Goal: Task Accomplishment & Management: Manage account settings

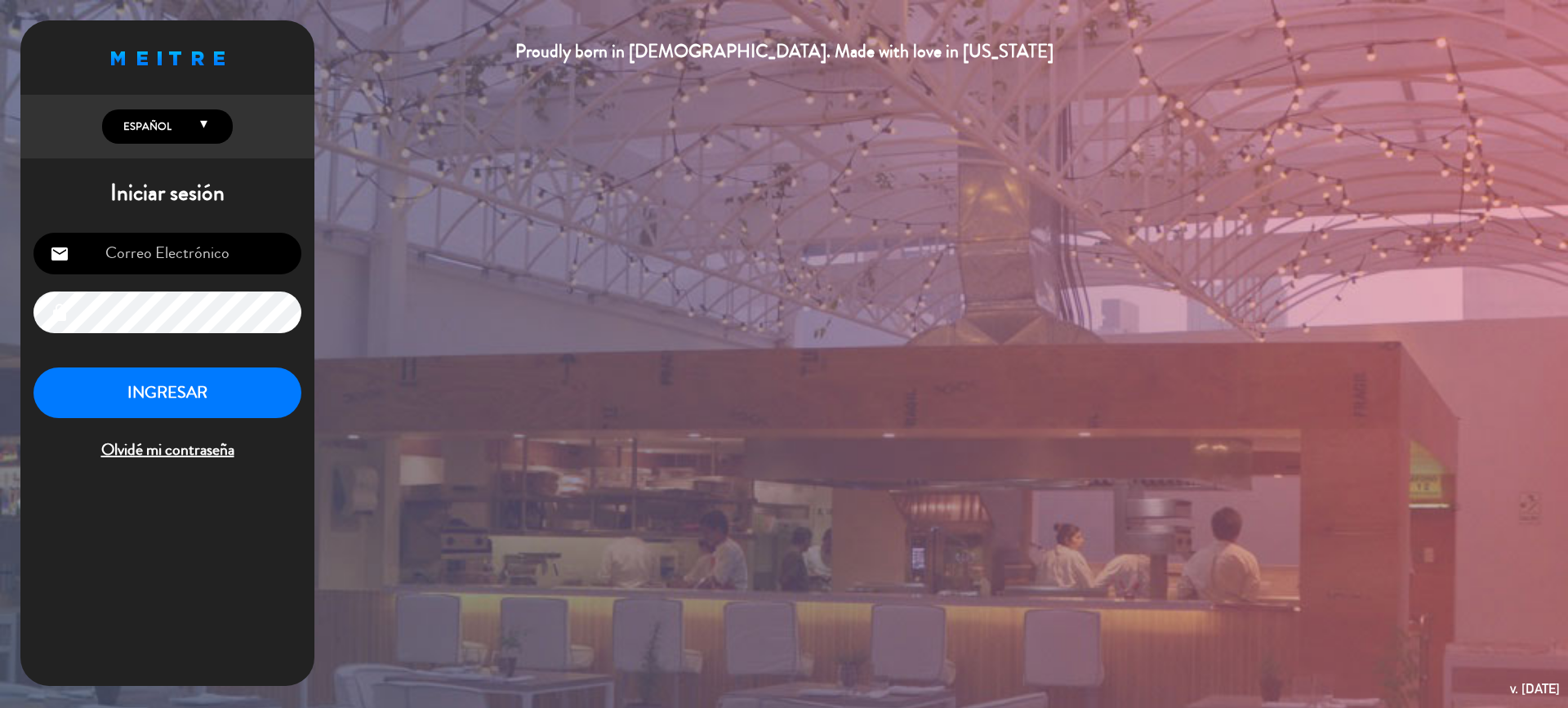
type input "[EMAIL_ADDRESS][DOMAIN_NAME]"
click at [229, 394] on button "INGRESAR" at bounding box center [167, 393] width 268 height 51
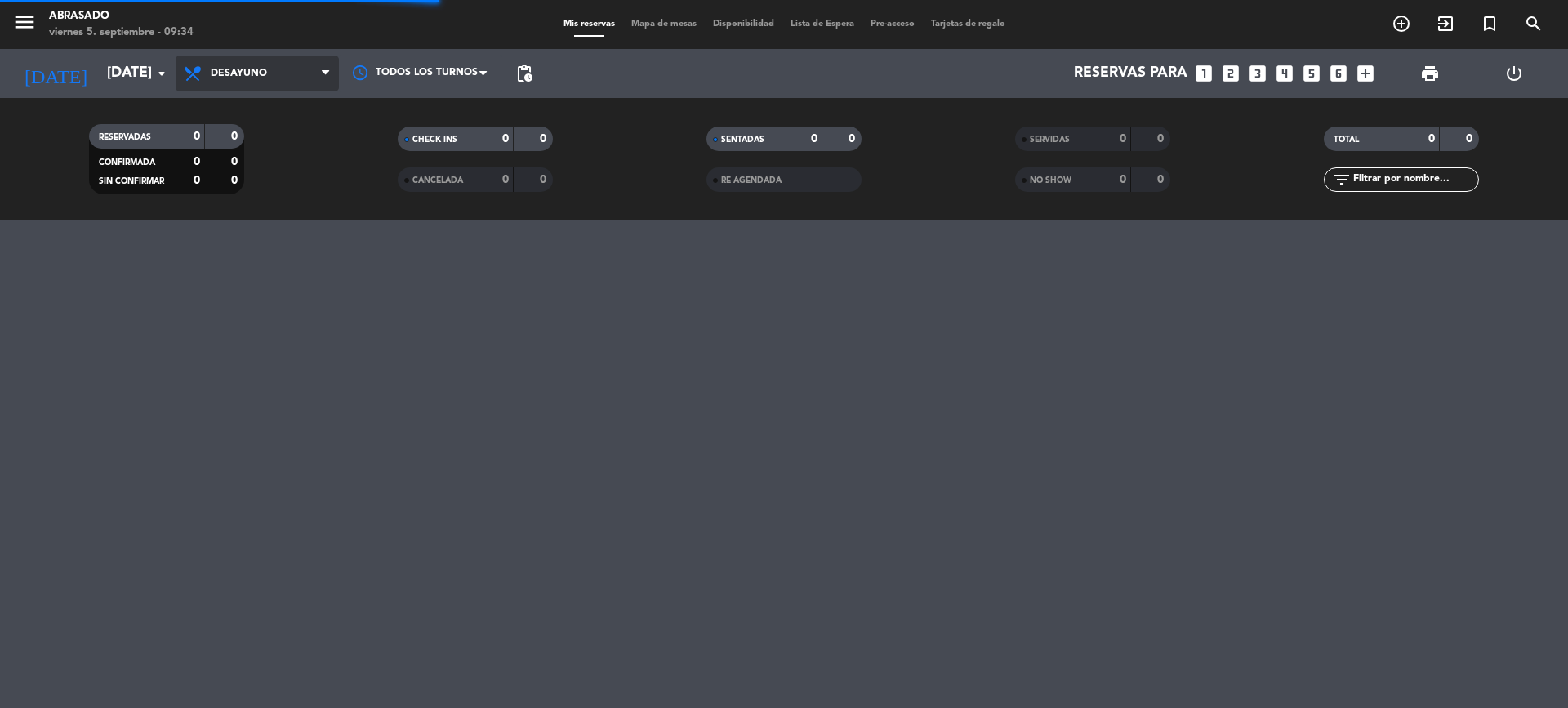
click at [322, 83] on span "Desayuno" at bounding box center [257, 74] width 163 height 36
click at [272, 181] on div "menu Abrasado viernes 5. septiembre - 09:34 Mis reservas Mapa de mesas Disponib…" at bounding box center [784, 110] width 1568 height 220
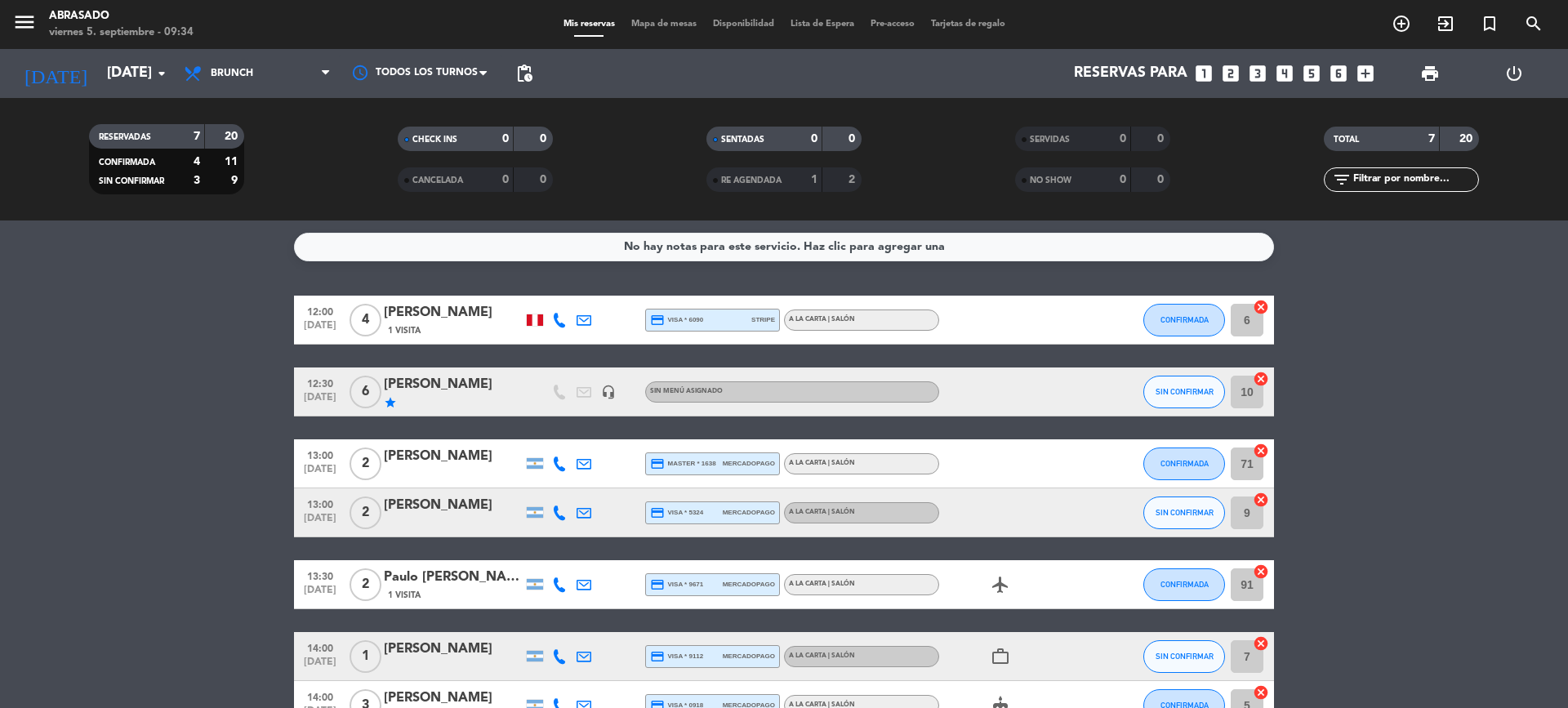
click at [232, 367] on bookings-row "12:00 [DATE] 4 [PERSON_NAME] 1 Visita credit_card visa * 6090 stripe A la carta…" at bounding box center [784, 513] width 1568 height 434
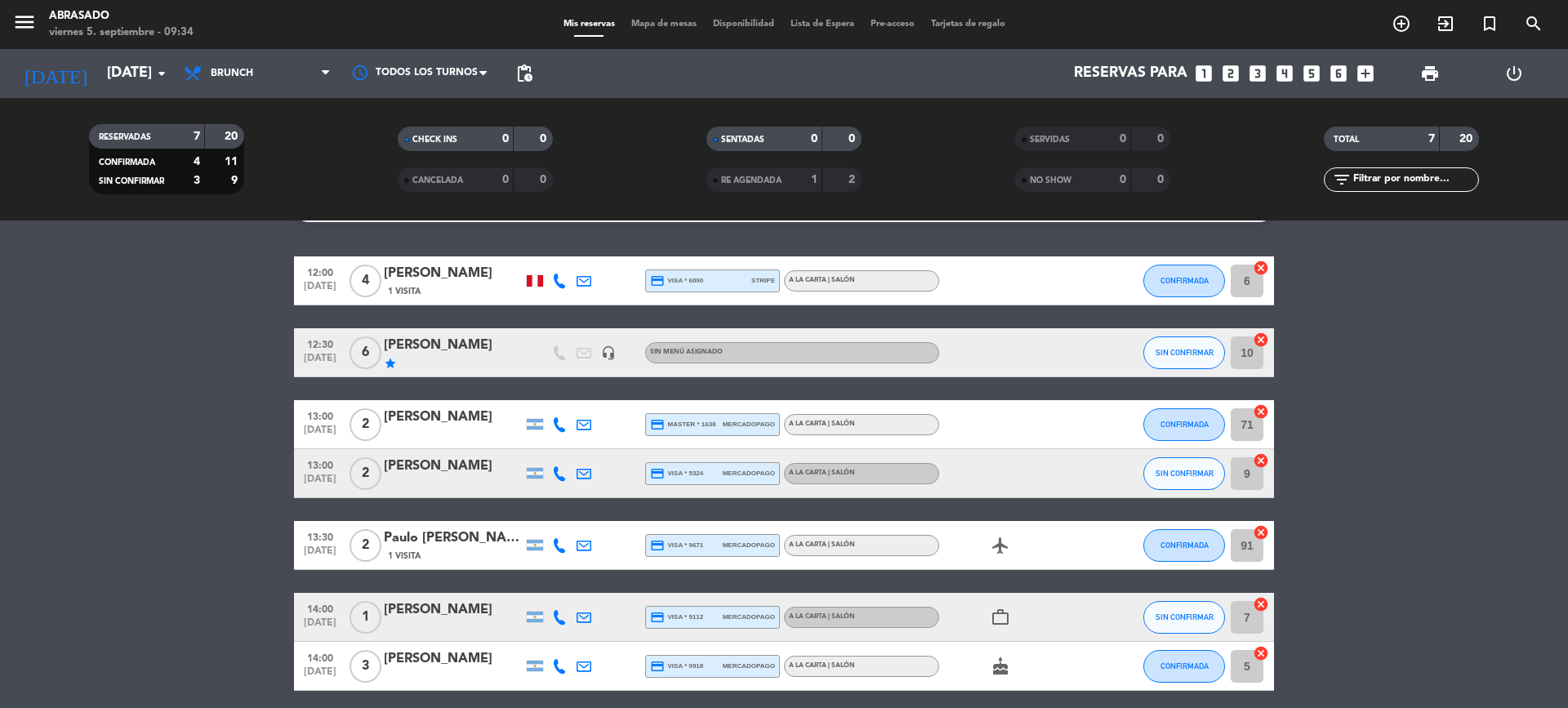
scroll to position [38, 0]
